Goal: Obtain resource: Download file/media

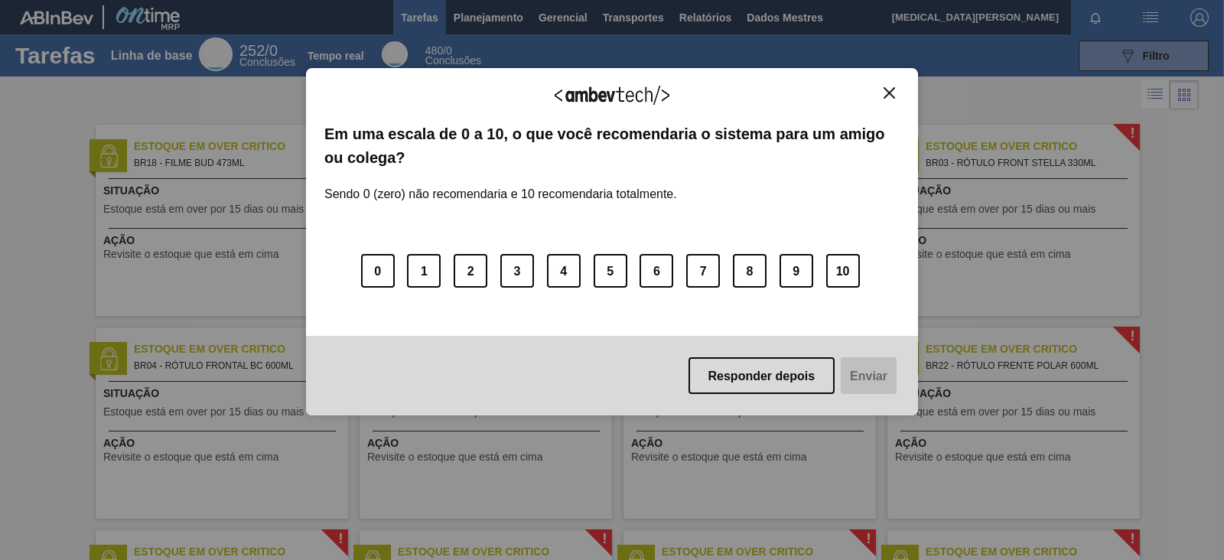
click at [892, 88] on img "Fechar" at bounding box center [889, 92] width 11 height 11
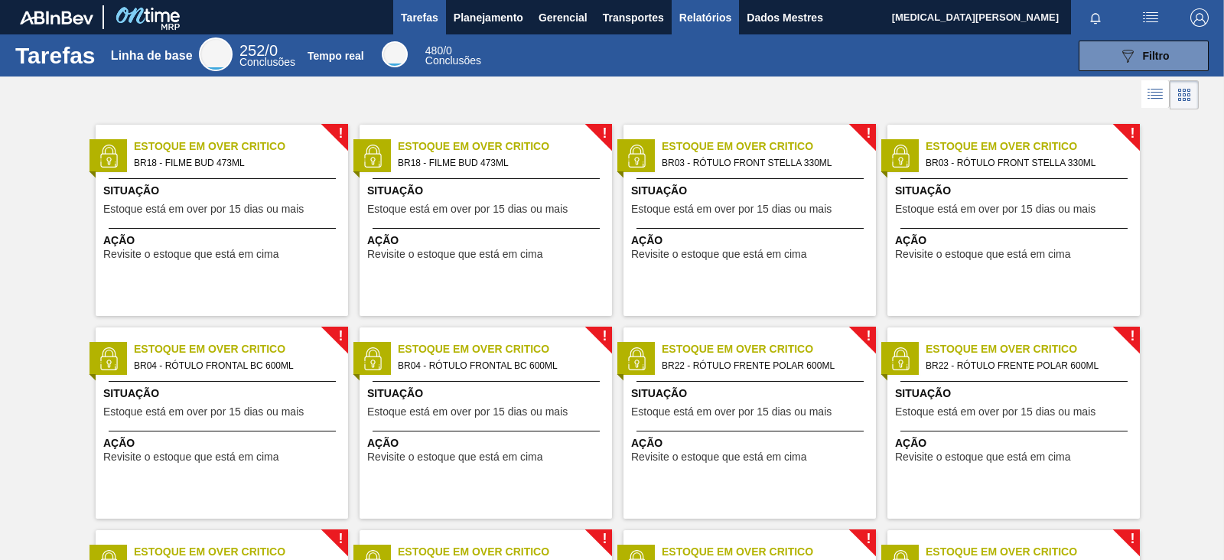
click at [696, 23] on font "Relatórios" at bounding box center [706, 17] width 52 height 18
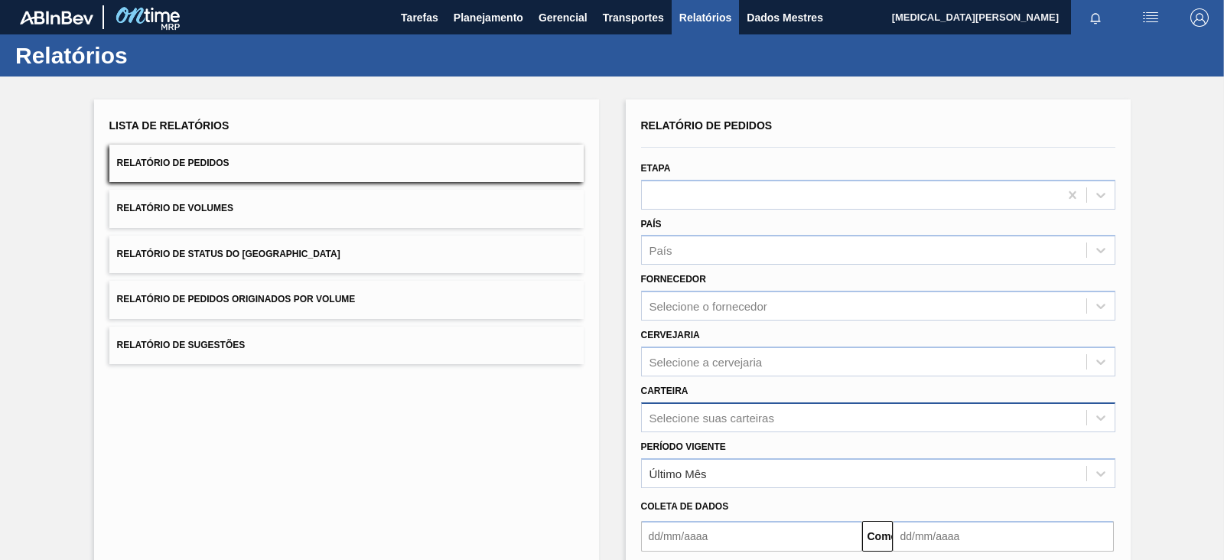
click at [731, 418] on div "Selecione suas carteiras" at bounding box center [878, 418] width 474 height 30
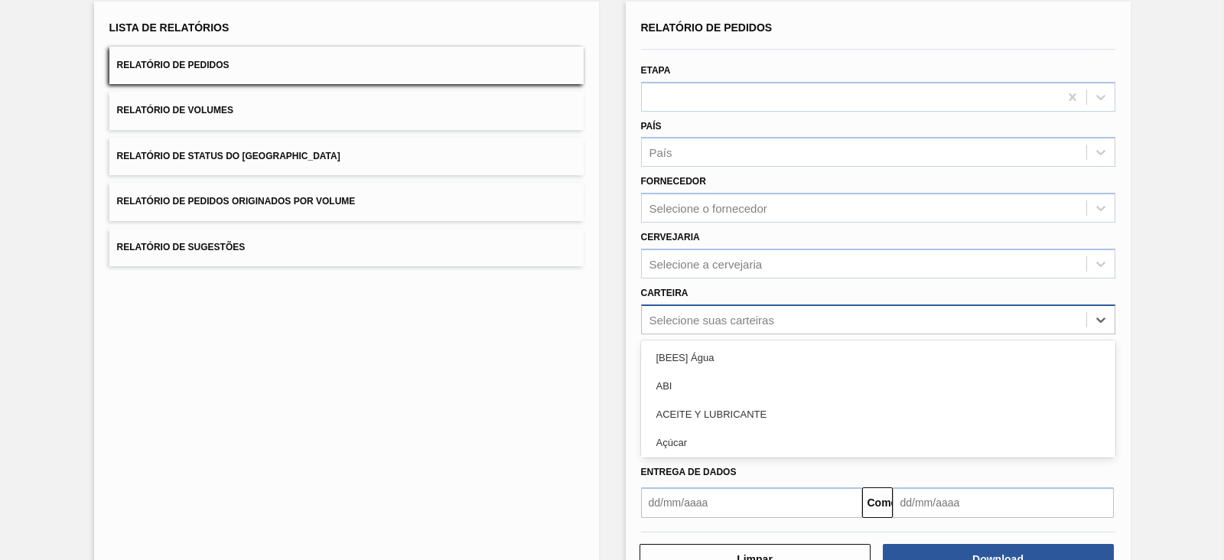
scroll to position [111, 0]
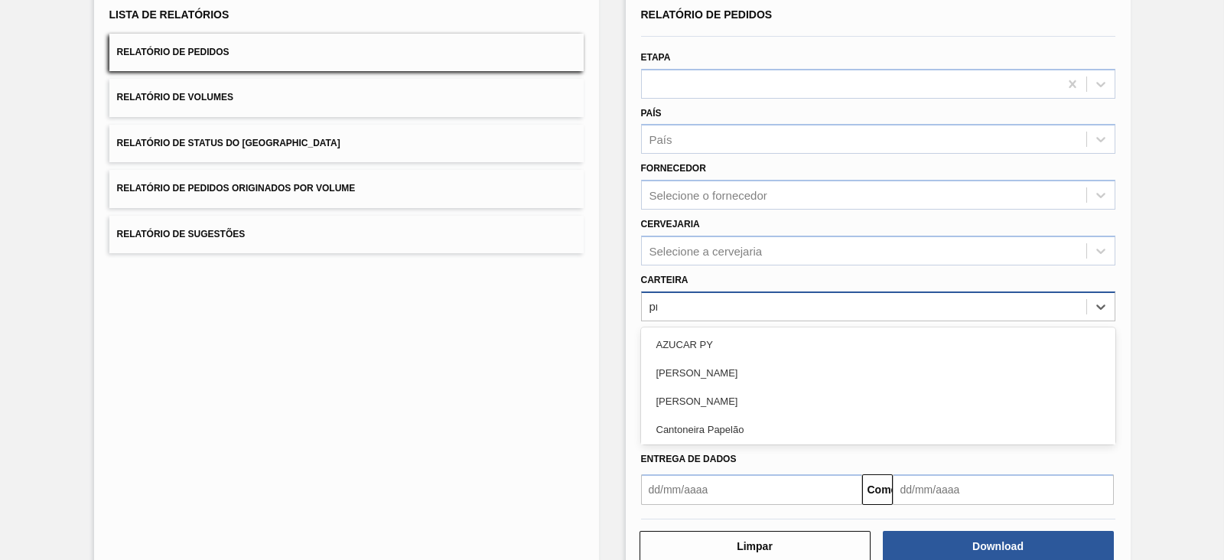
type input "pre"
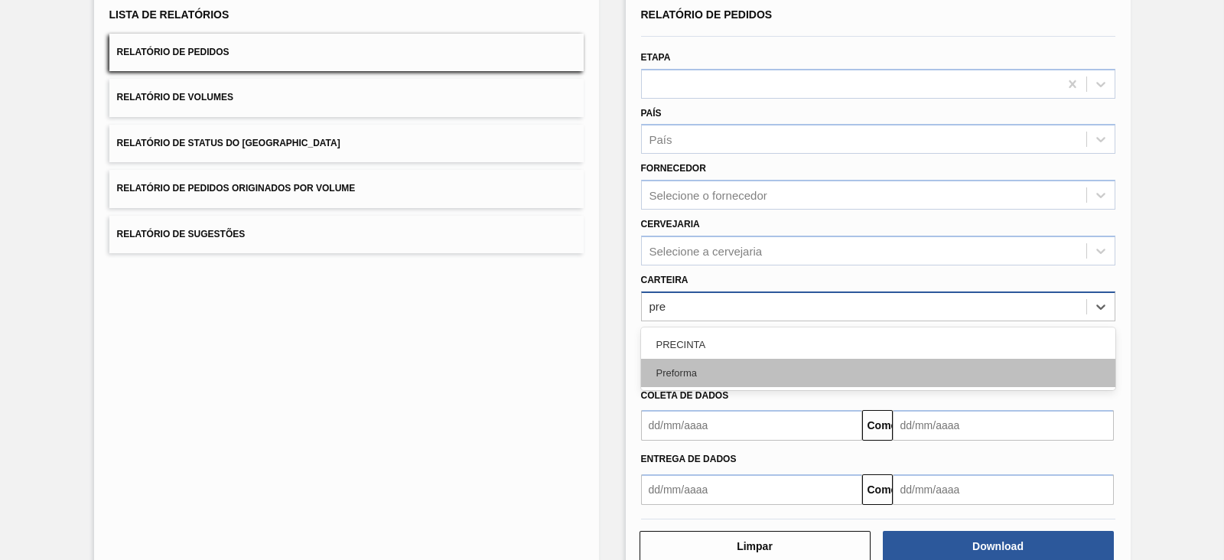
click at [773, 380] on div "Preforma" at bounding box center [878, 373] width 474 height 28
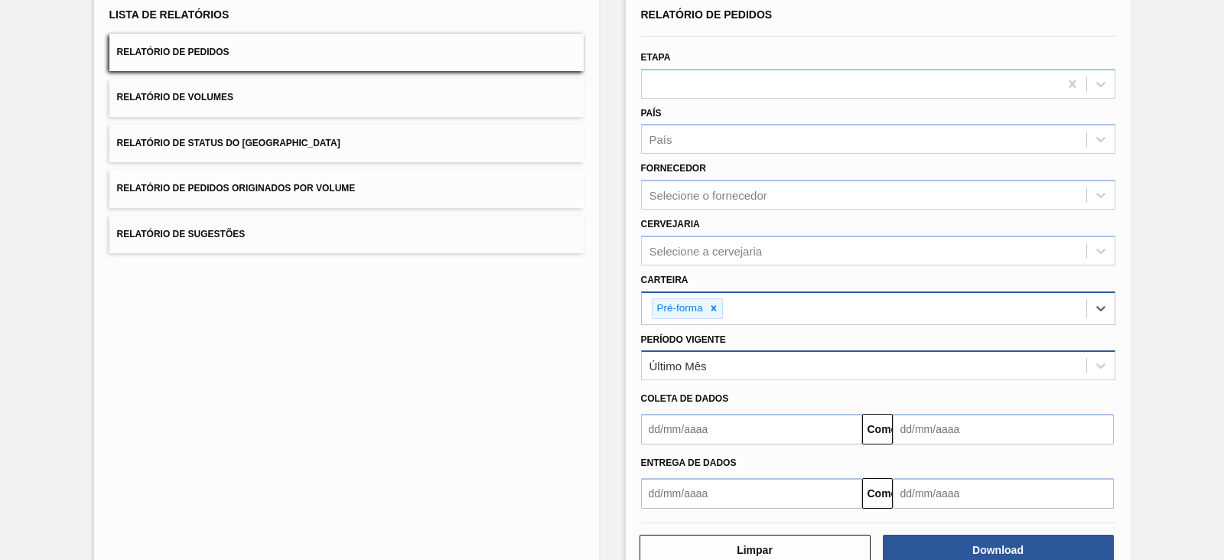
click at [694, 373] on div "Último Mês" at bounding box center [864, 366] width 445 height 22
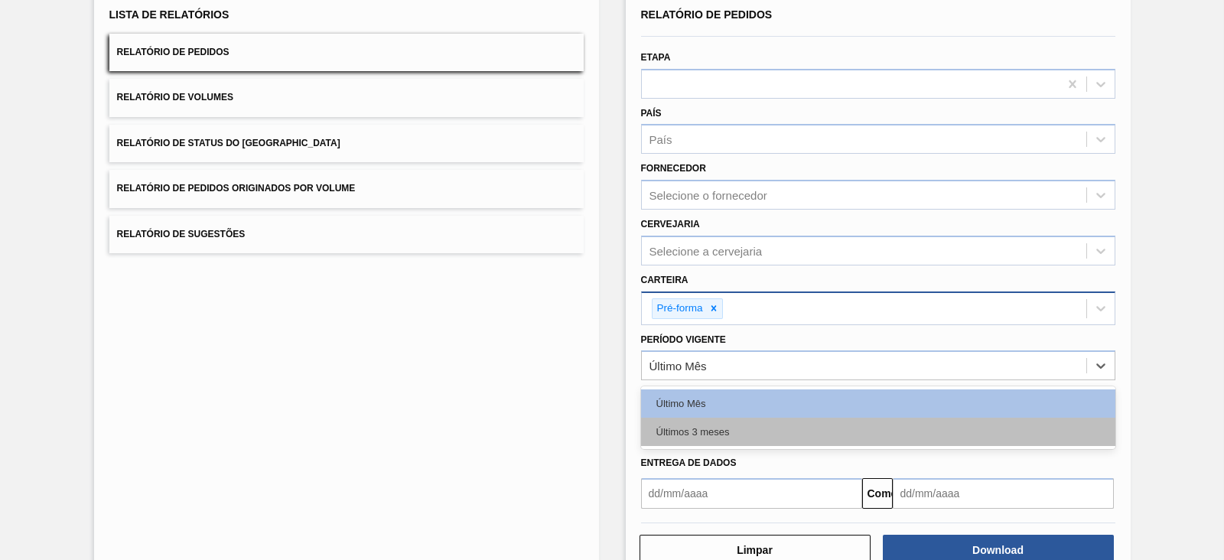
click at [702, 422] on div "Últimos 3 meses" at bounding box center [878, 432] width 474 height 28
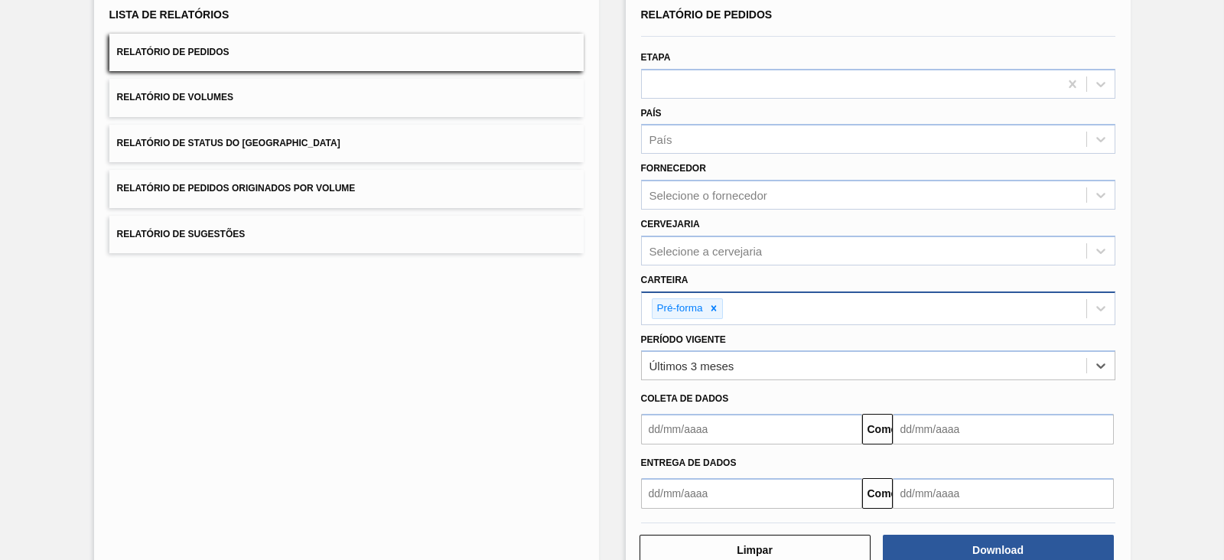
click at [702, 422] on input "text" at bounding box center [751, 429] width 221 height 31
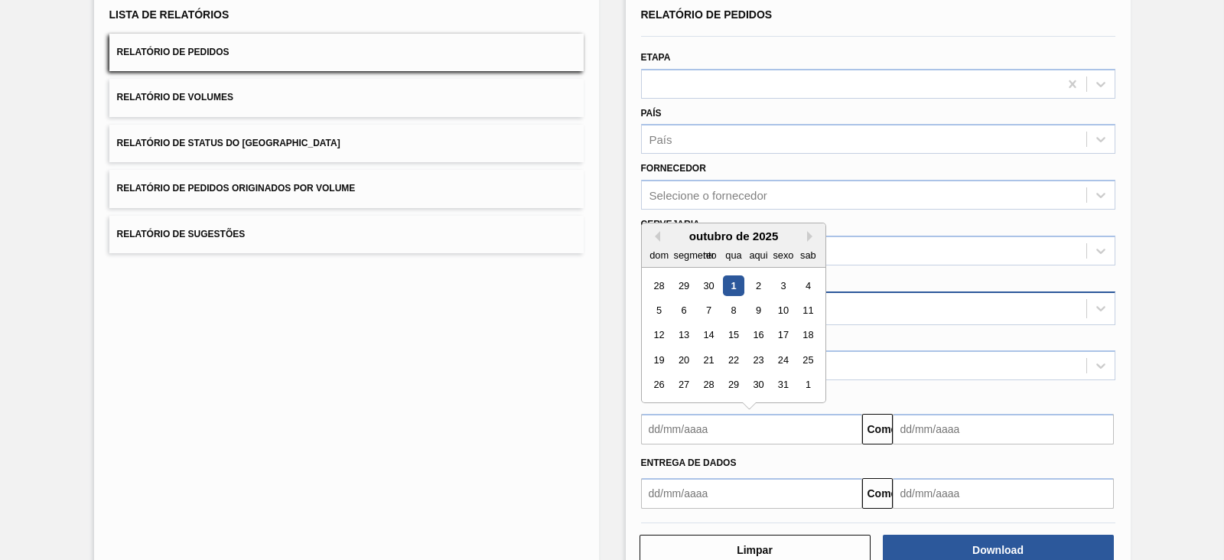
click at [664, 230] on div "outubro de 2025" at bounding box center [734, 236] width 184 height 13
click at [658, 231] on button "Mês anterior" at bounding box center [655, 236] width 11 height 11
click at [680, 285] on div "1" at bounding box center [683, 286] width 21 height 21
type input "[DATE]"
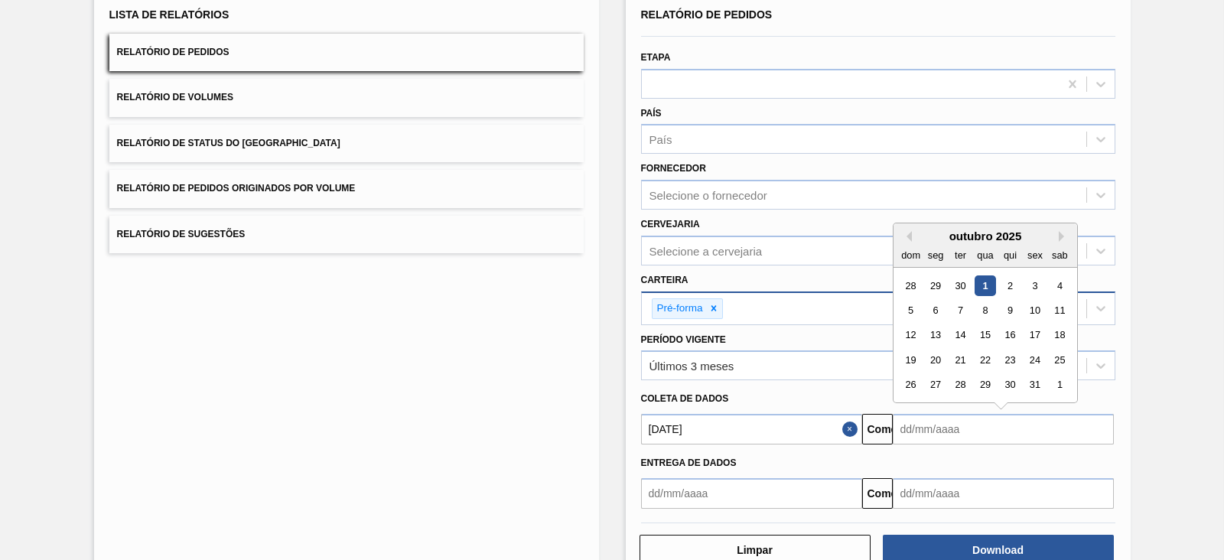
click at [926, 435] on input "text" at bounding box center [1003, 429] width 221 height 31
click at [933, 311] on div "6" at bounding box center [935, 310] width 21 height 21
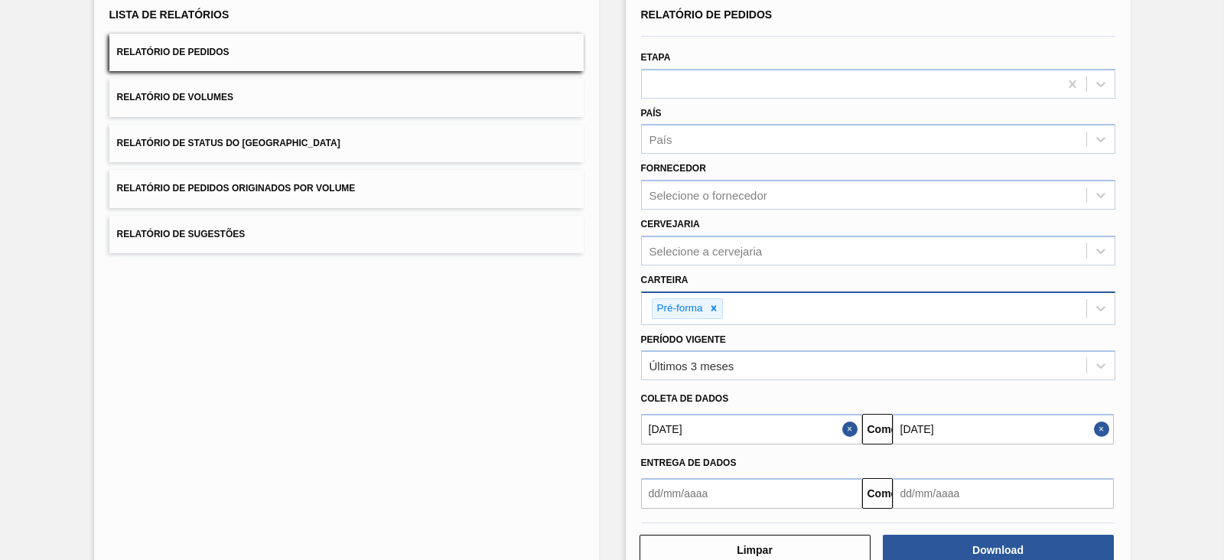
type input "[DATE]"
click at [1009, 544] on font "Download" at bounding box center [998, 550] width 51 height 12
